Goal: Find specific page/section: Find specific page/section

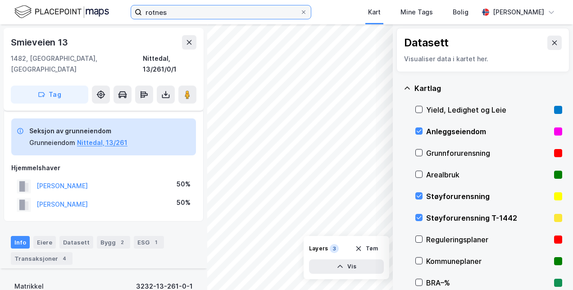
click at [166, 13] on input "rotnes" at bounding box center [221, 12] width 158 height 14
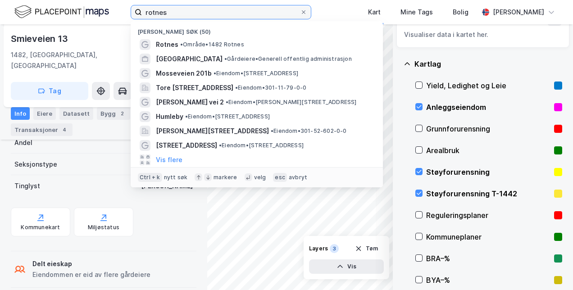
click at [166, 13] on input "rotnes" at bounding box center [221, 12] width 158 height 14
paste input "Gnr 13, bnr. 239, seksjon 12)"
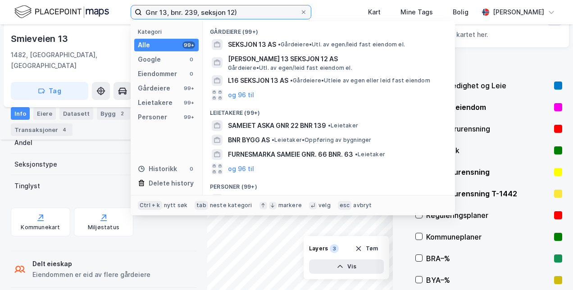
click at [159, 12] on input "Gnr 13, bnr. 239, seksjon 12)" at bounding box center [221, 12] width 158 height 14
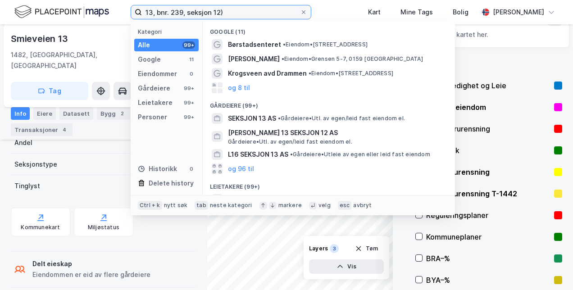
click at [170, 13] on input "13, bnr. 239, seksjon 12)" at bounding box center [221, 12] width 158 height 14
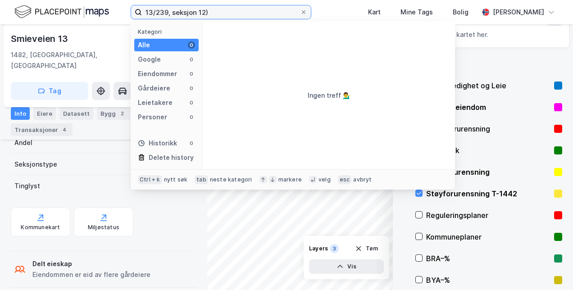
click at [215, 11] on input "13/239, seksjon 12)" at bounding box center [221, 12] width 158 height 14
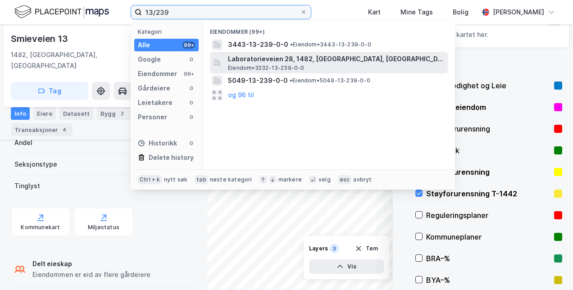
type input "13/239"
click at [262, 59] on span "Laboratorieveien 28, 1482, [GEOGRAPHIC_DATA], [GEOGRAPHIC_DATA]" at bounding box center [336, 59] width 216 height 11
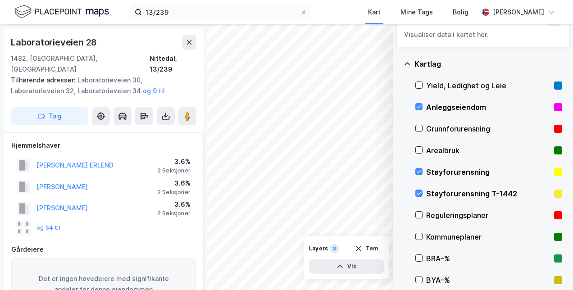
scroll to position [187, 0]
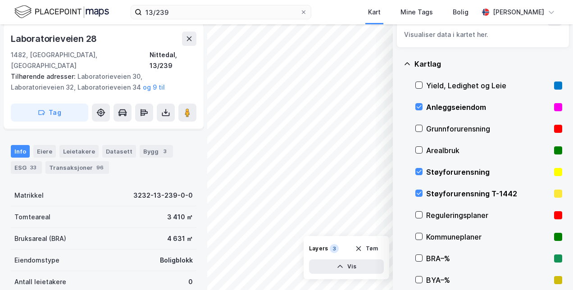
click at [196, 156] on div "© Mapbox © OpenStreetMap Improve this map © Maxar Datasett Visualiser data i ka…" at bounding box center [286, 157] width 573 height 266
